Goal: Task Accomplishment & Management: Use online tool/utility

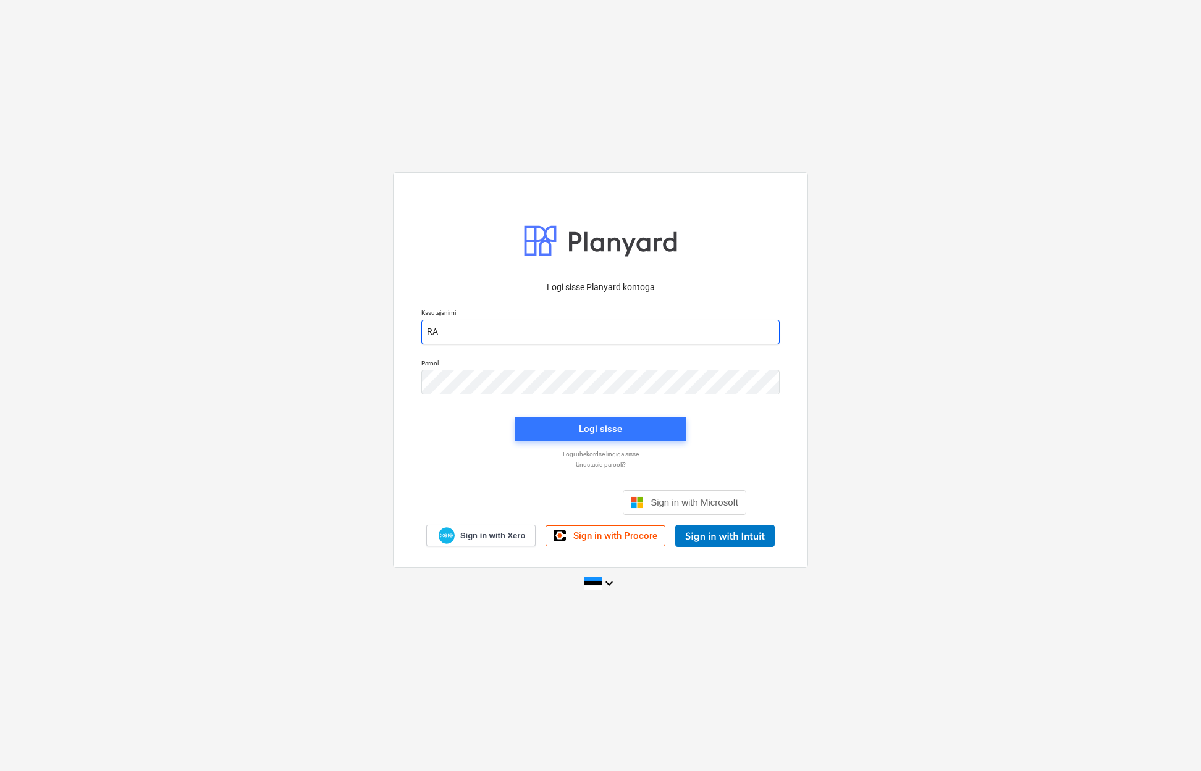
type input "R"
click at [568, 507] on div "Logi sisse Google’i kontoga. Avaneb uuel vahelehel" at bounding box center [534, 502] width 158 height 27
click at [513, 498] on div "Logi sisse Google’i kontoga. Avaneb uuel vahelehel" at bounding box center [534, 502] width 158 height 27
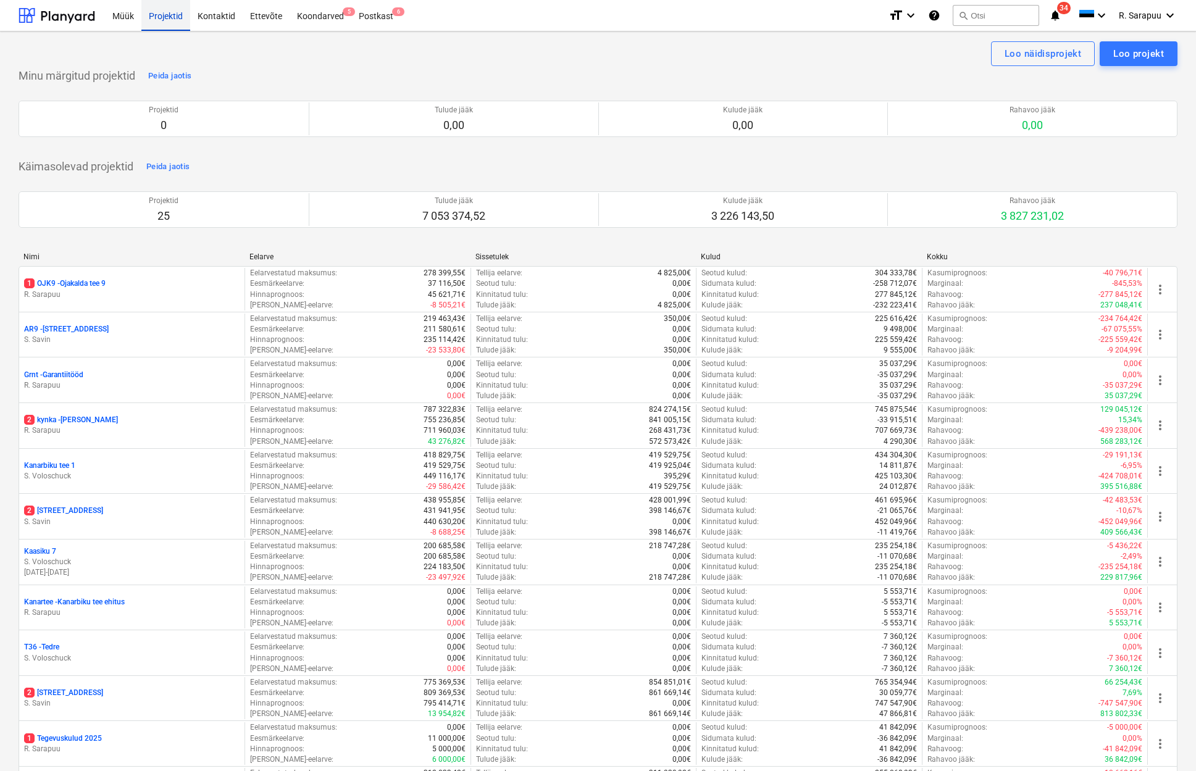
click at [175, 10] on div "Projektid" at bounding box center [165, 14] width 49 height 31
click at [131, 19] on div "Müük" at bounding box center [123, 14] width 36 height 31
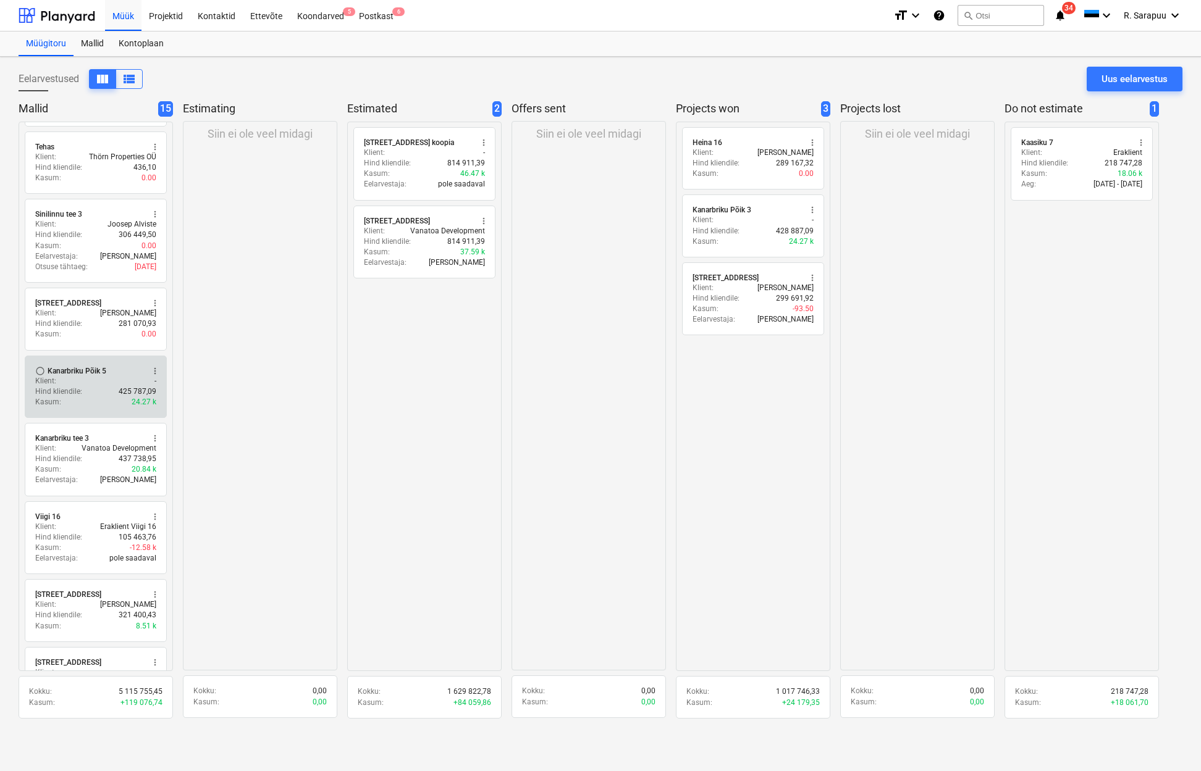
scroll to position [510, 0]
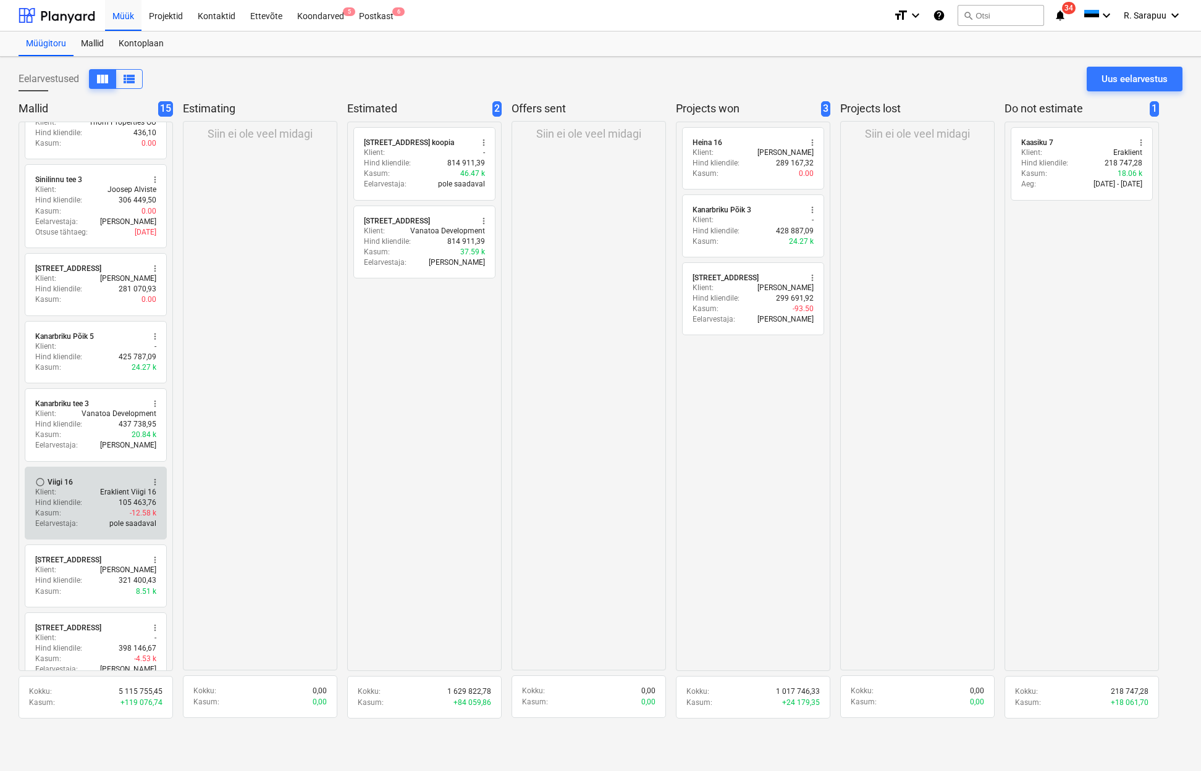
click at [106, 509] on div "Kasum : -12.58 k" at bounding box center [95, 513] width 121 height 10
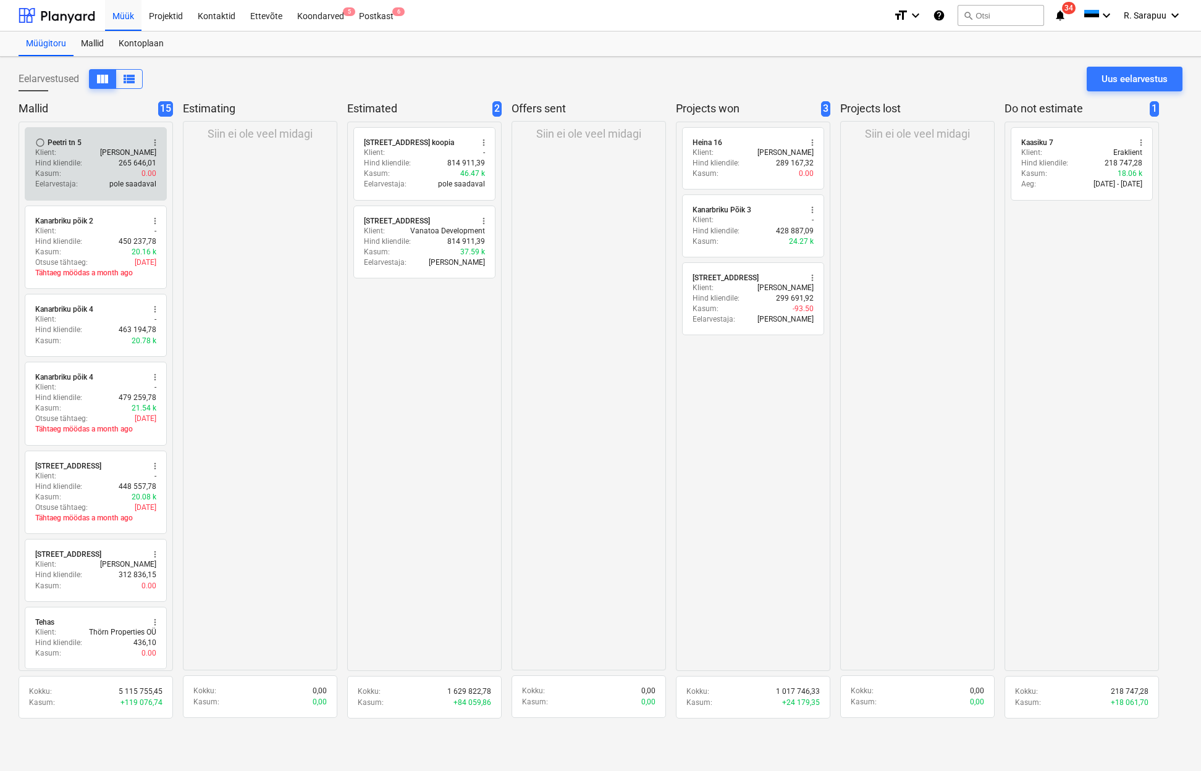
click at [112, 171] on div "Kasum : 0.00" at bounding box center [95, 174] width 121 height 10
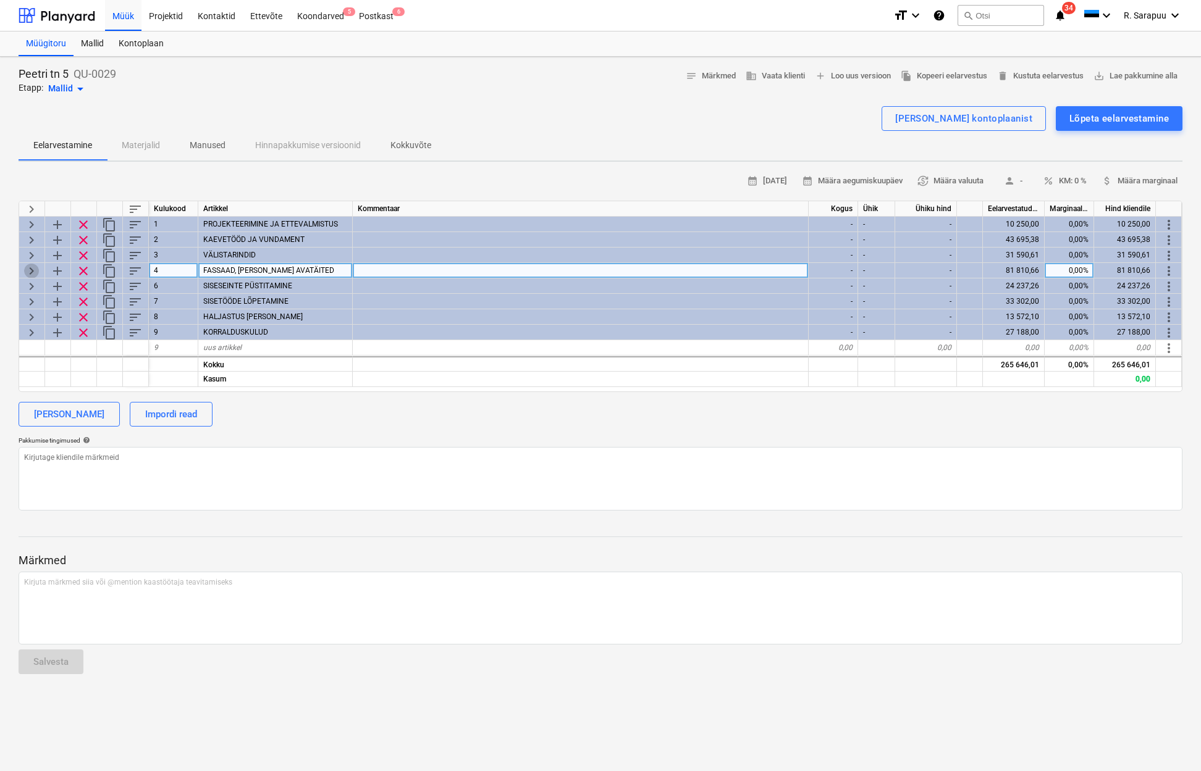
click at [36, 270] on span "keyboard_arrow_right" at bounding box center [31, 271] width 15 height 15
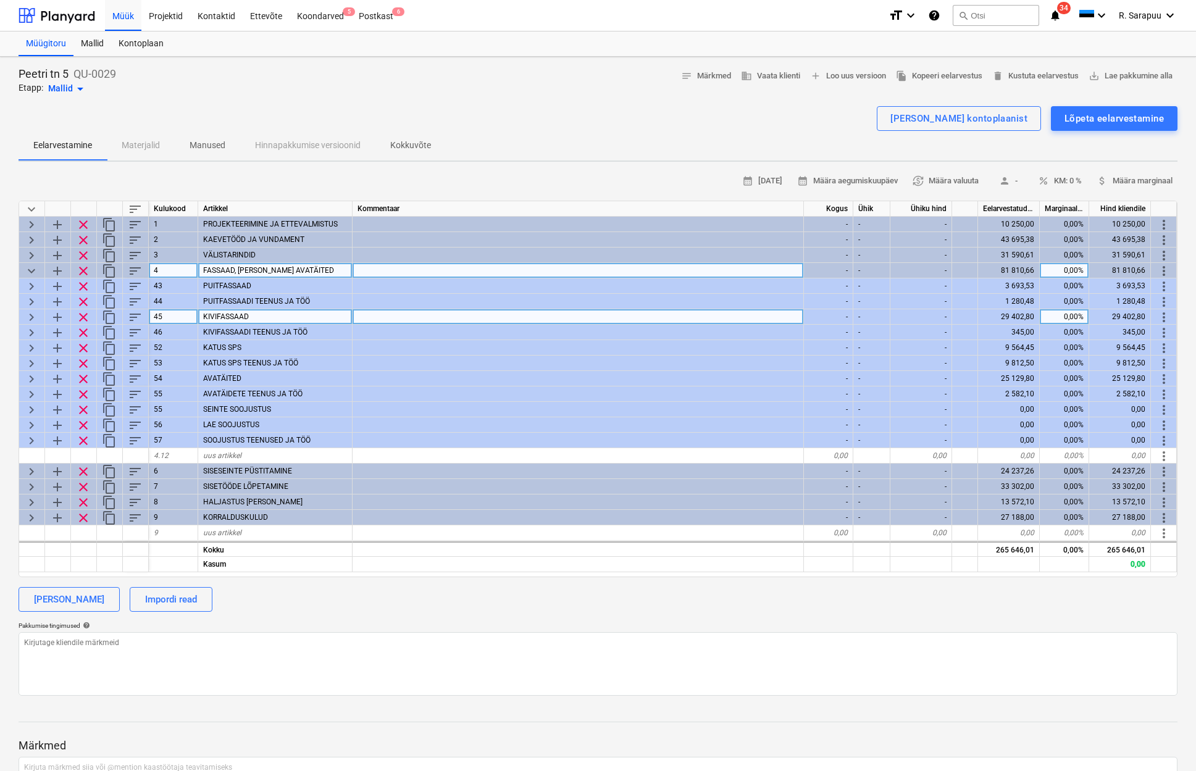
click at [31, 316] on span "keyboard_arrow_right" at bounding box center [31, 317] width 15 height 15
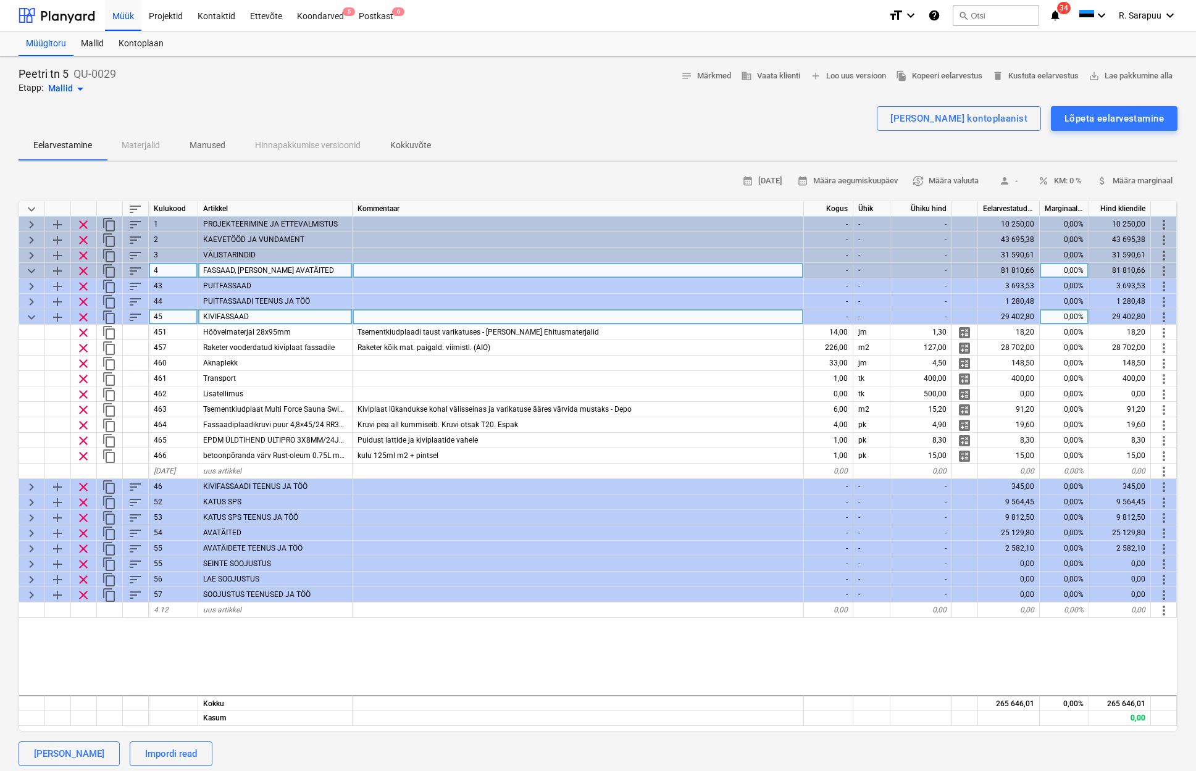
type textarea "x"
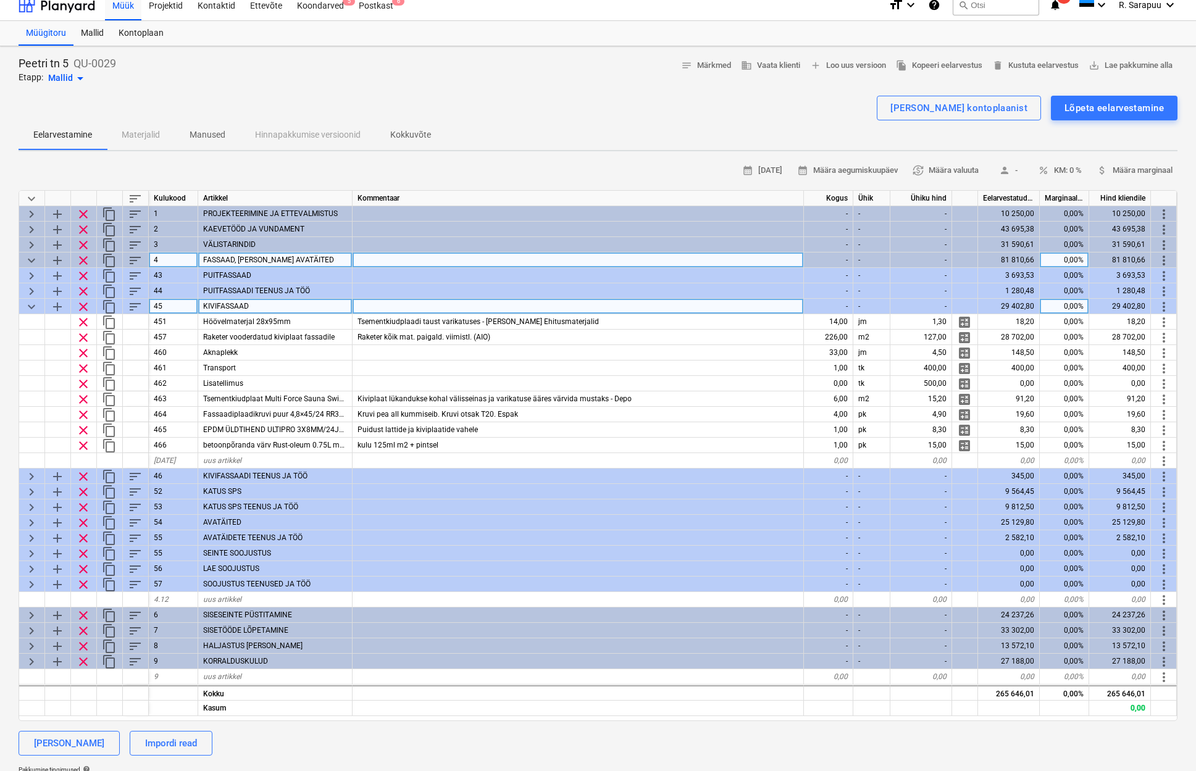
scroll to position [10, 1]
